Goal: Task Accomplishment & Management: Complete application form

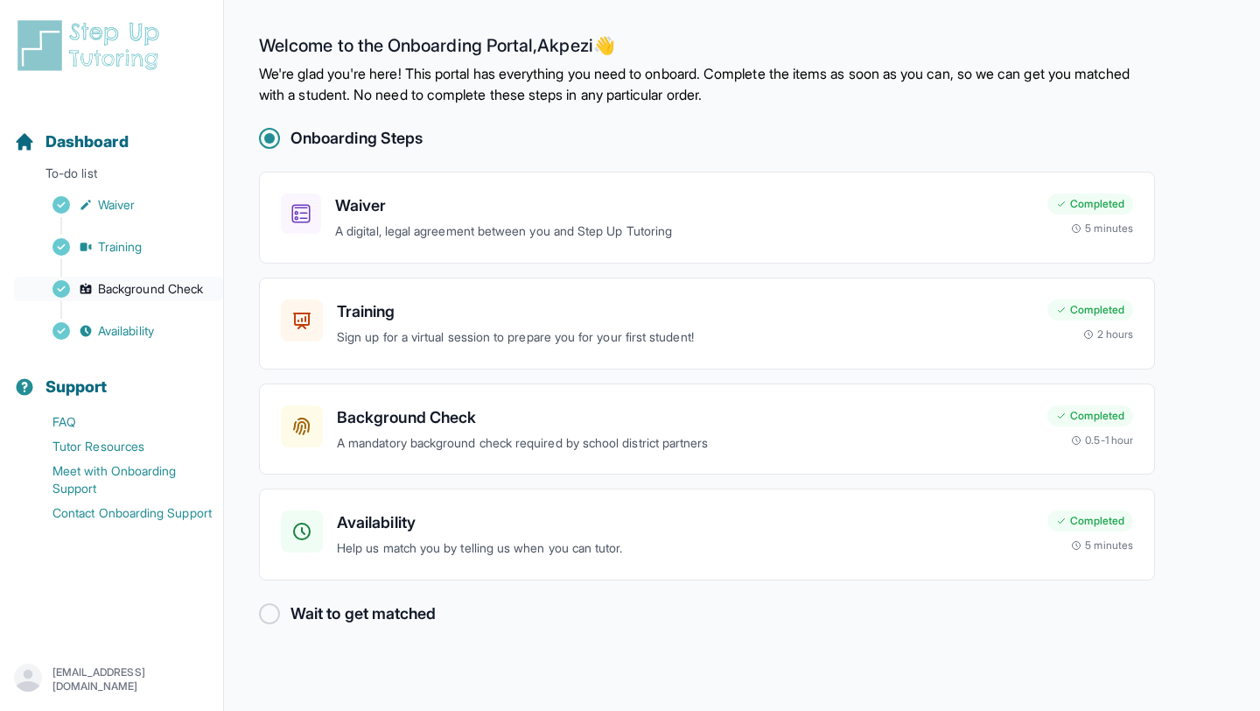
click at [174, 282] on span "Background Check" at bounding box center [150, 289] width 105 height 18
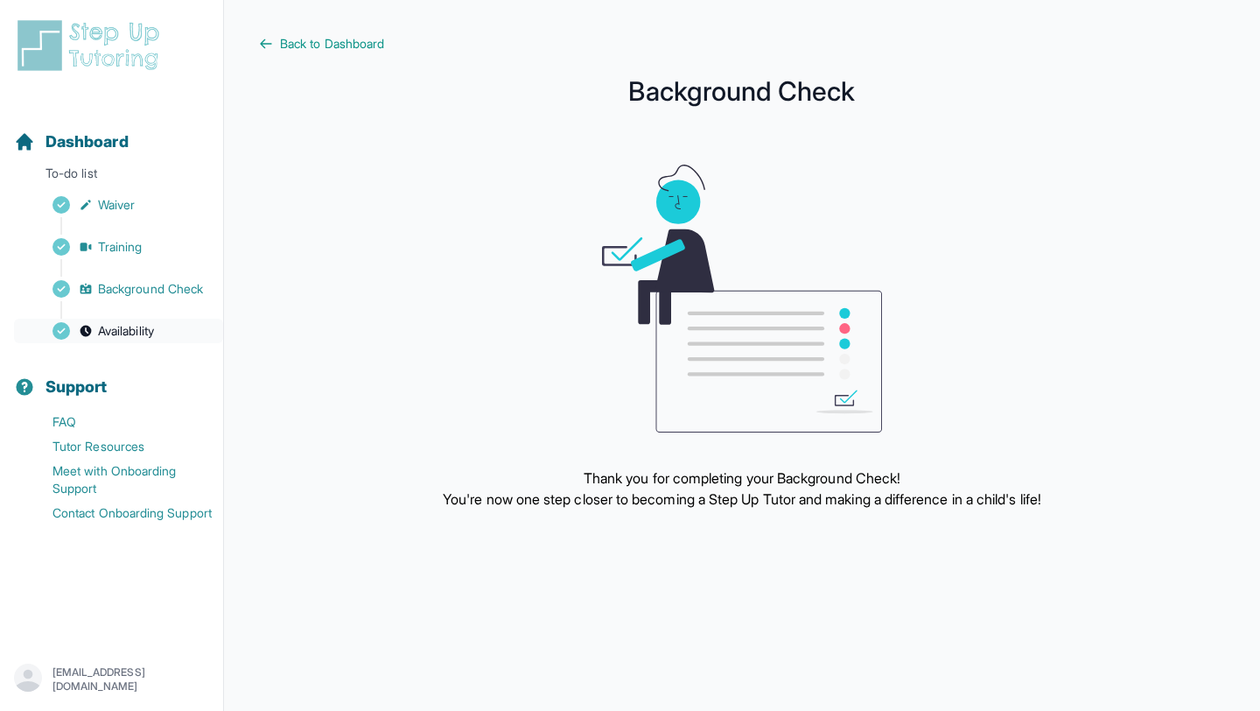
click at [137, 336] on span "Availability" at bounding box center [126, 331] width 56 height 18
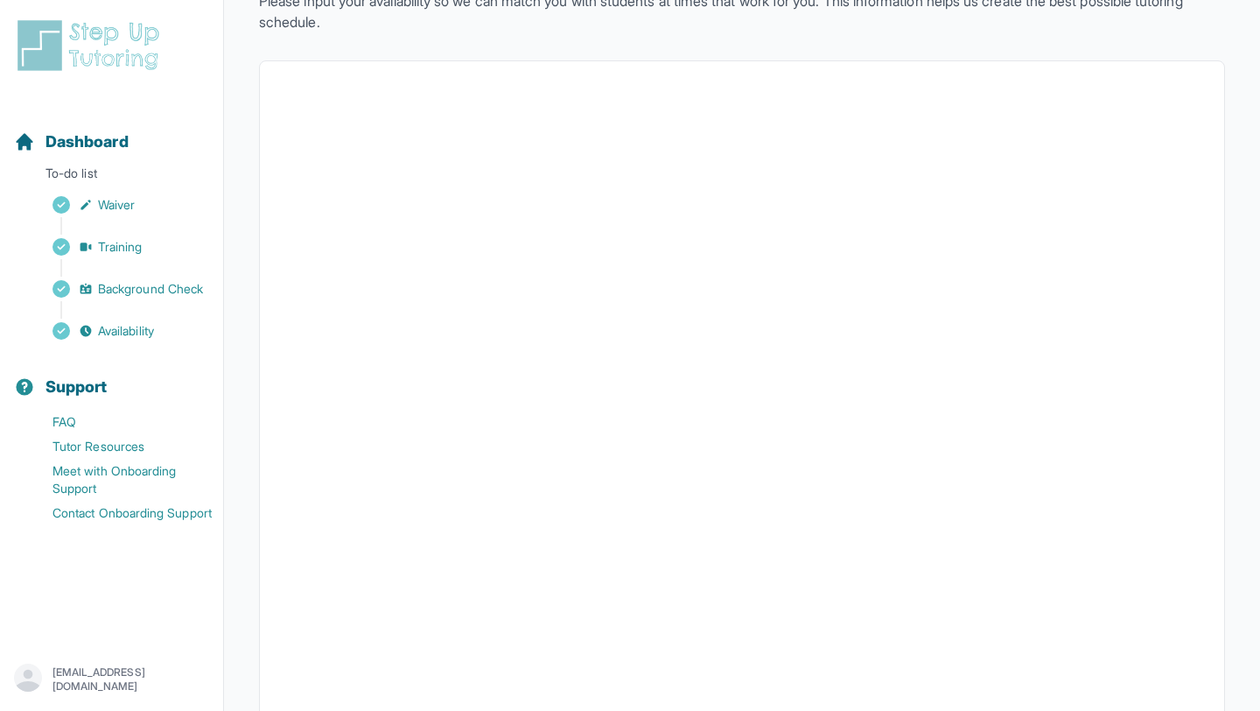
scroll to position [306, 0]
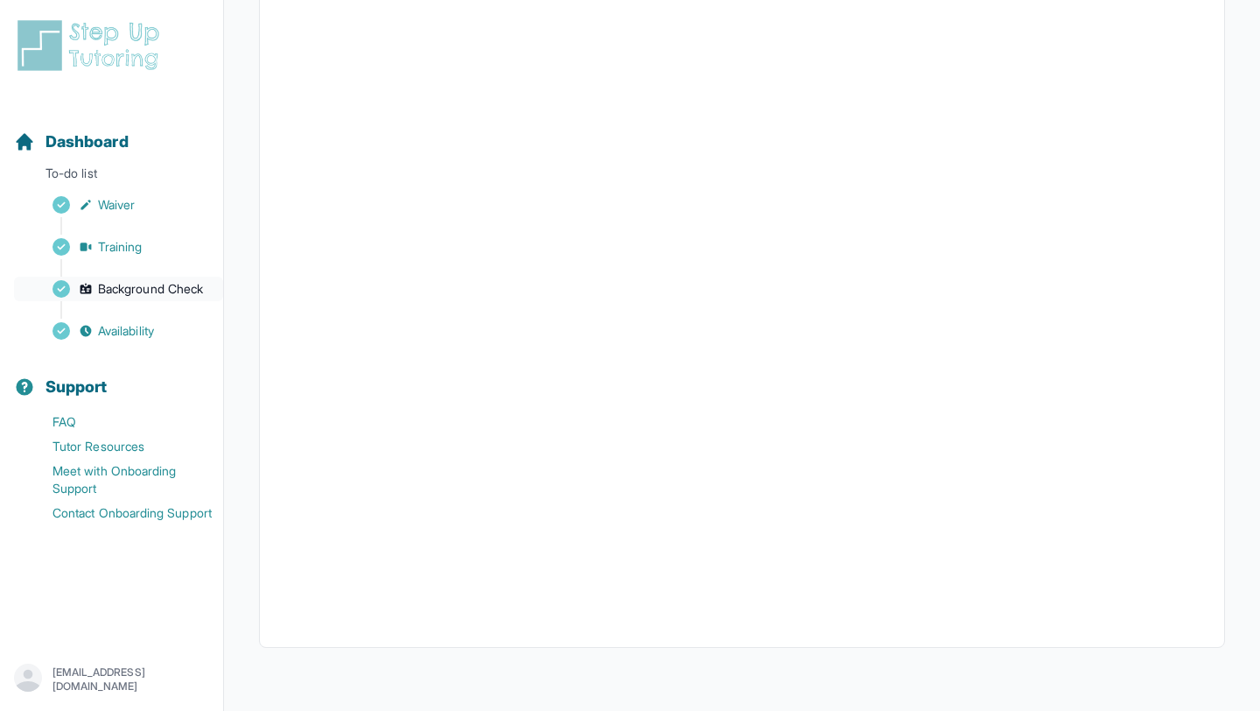
click at [168, 281] on span "Background Check" at bounding box center [150, 289] width 105 height 18
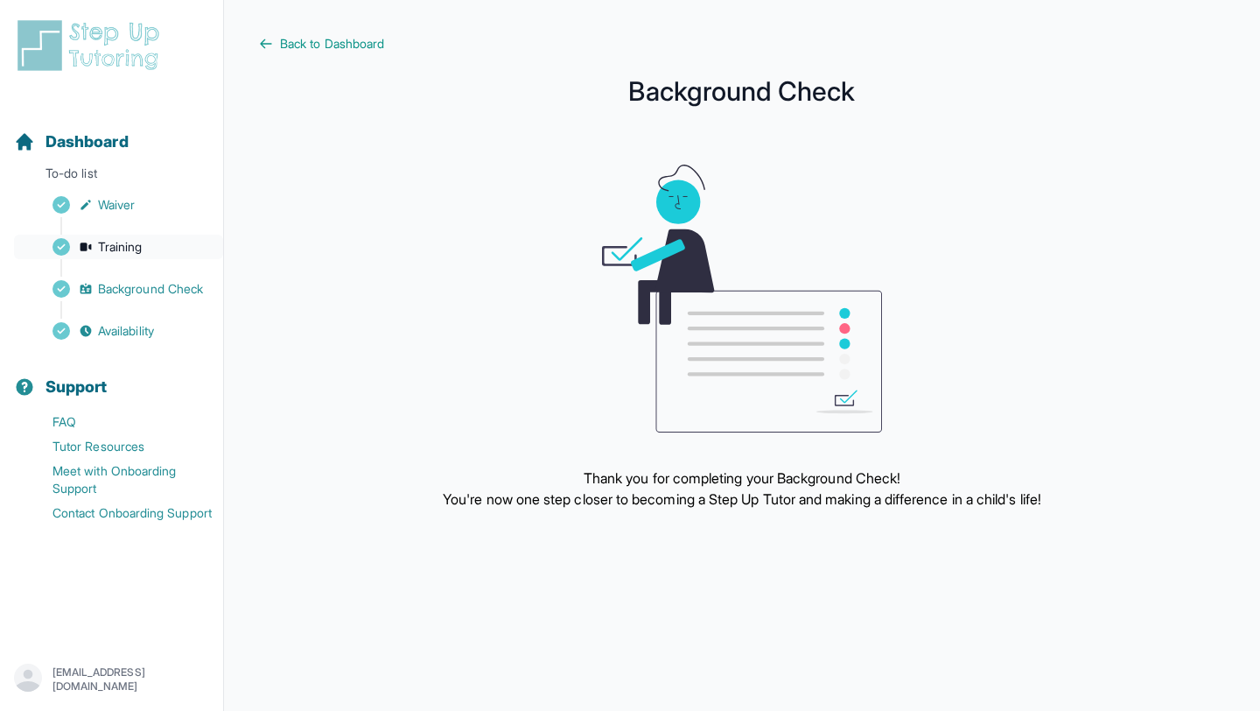
click at [163, 256] on link "Training" at bounding box center [118, 247] width 209 height 25
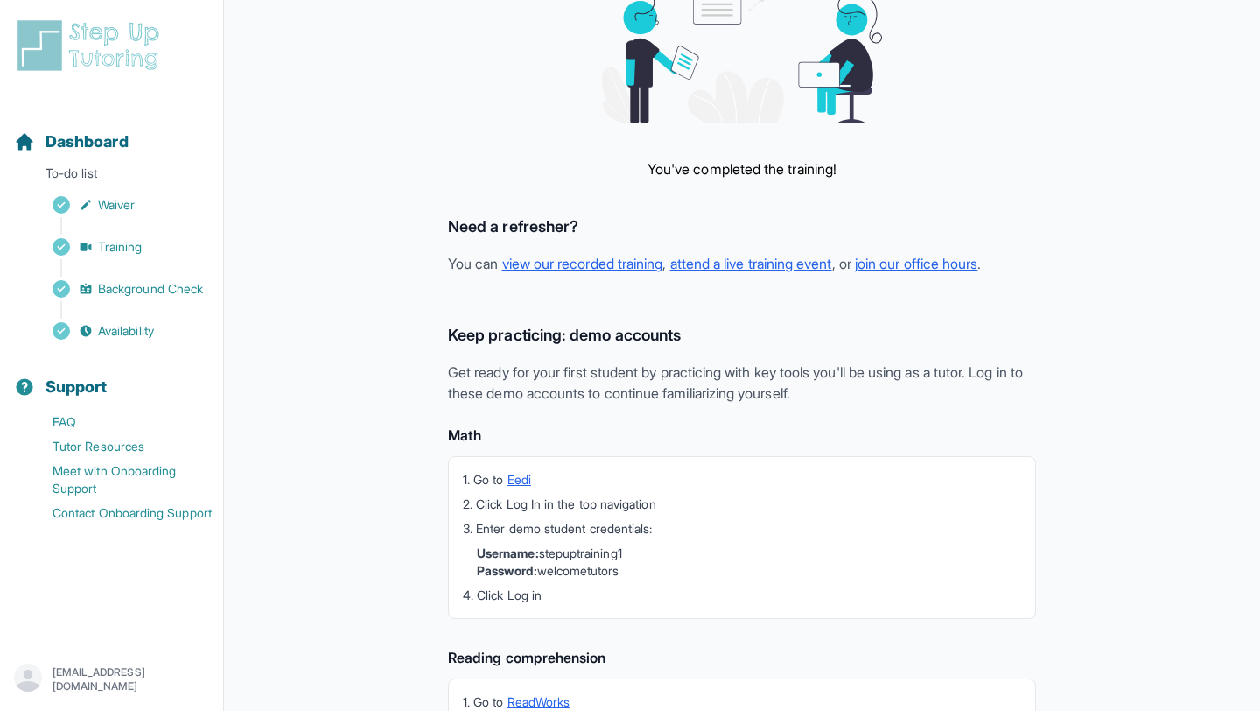
scroll to position [222, 0]
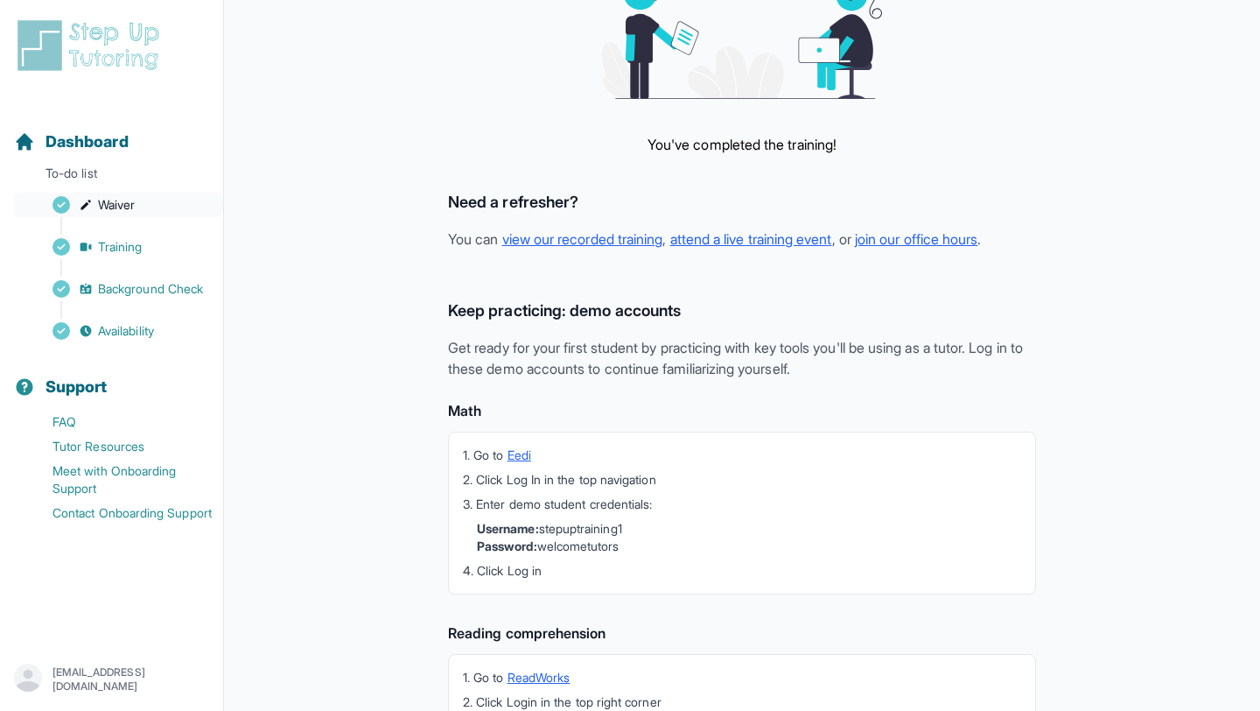
click at [161, 209] on link "Waiver" at bounding box center [118, 205] width 209 height 25
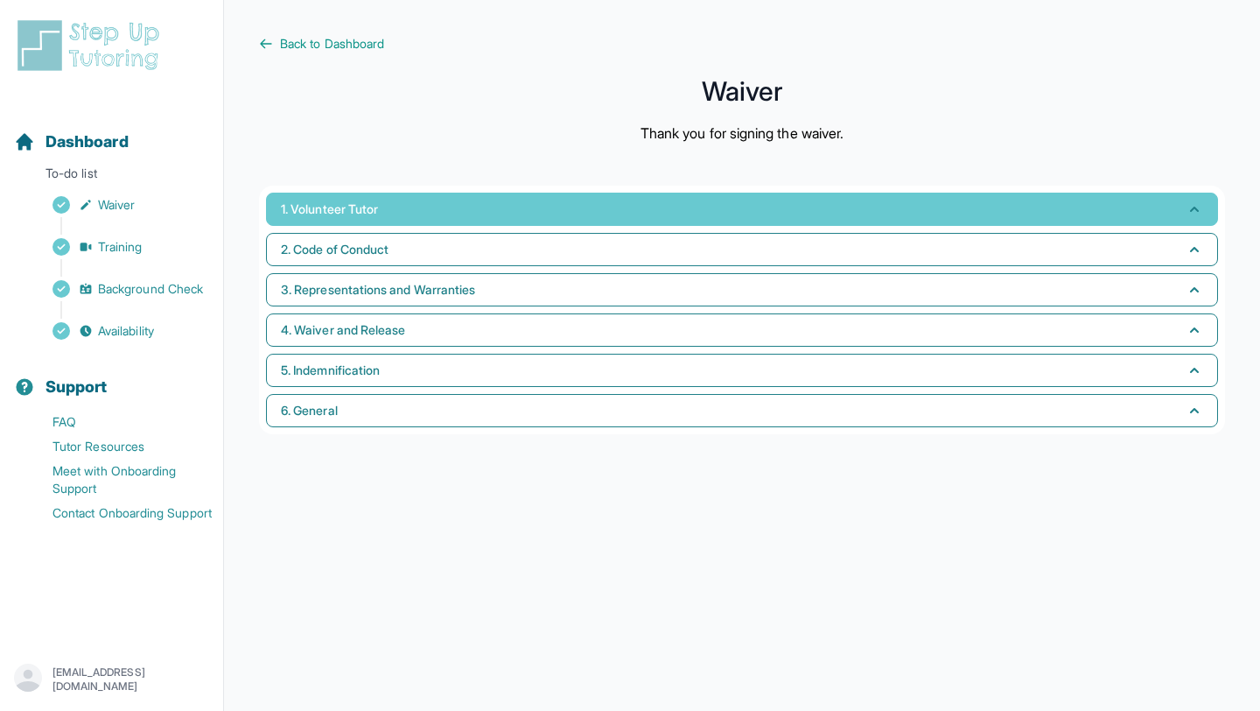
click at [326, 216] on span "1. Volunteer Tutor" at bounding box center [329, 209] width 97 height 18
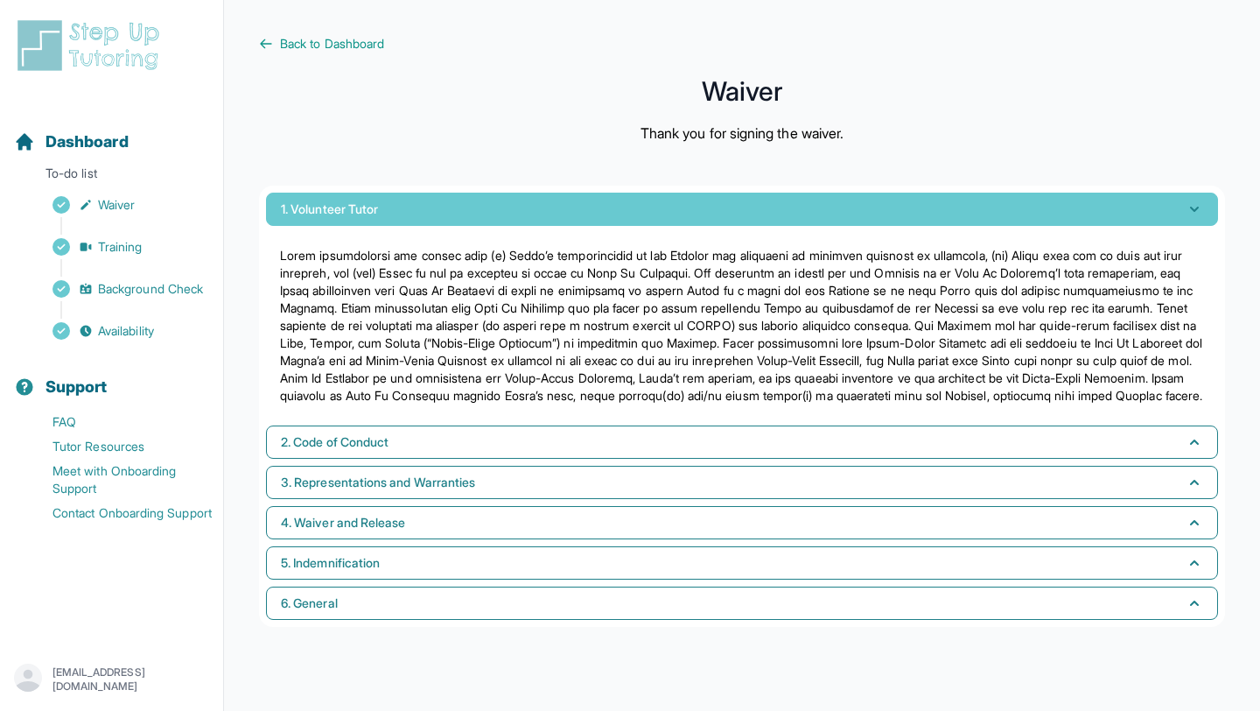
click at [326, 215] on span "1. Volunteer Tutor" at bounding box center [329, 209] width 97 height 18
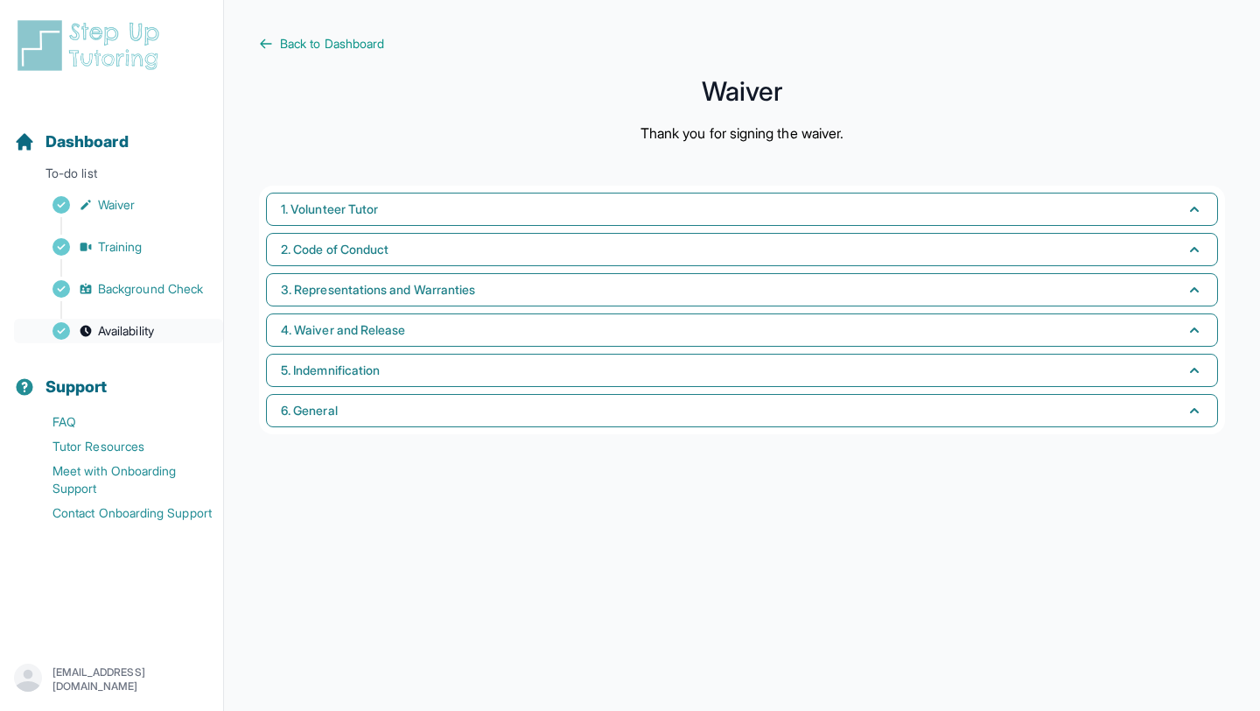
click at [161, 325] on link "Availability" at bounding box center [118, 331] width 209 height 25
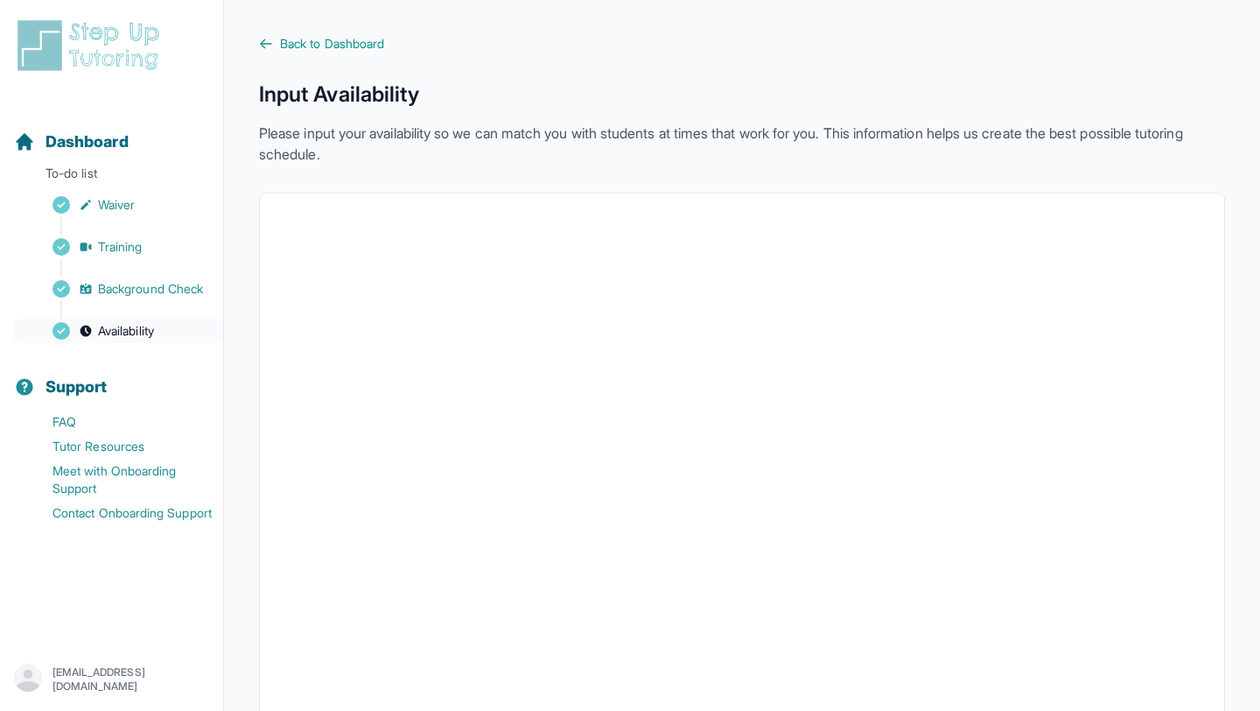
scroll to position [22, 0]
